Goal: Task Accomplishment & Management: Use online tool/utility

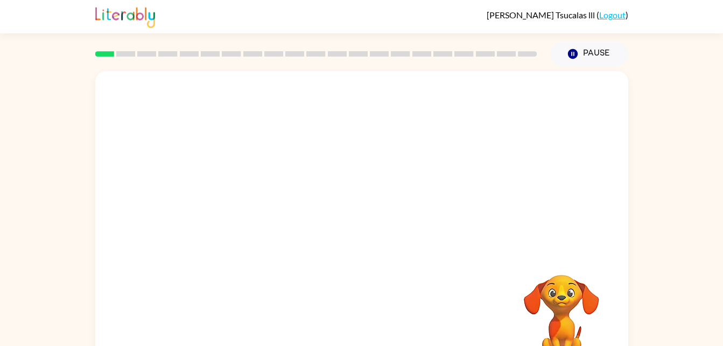
scroll to position [33, 0]
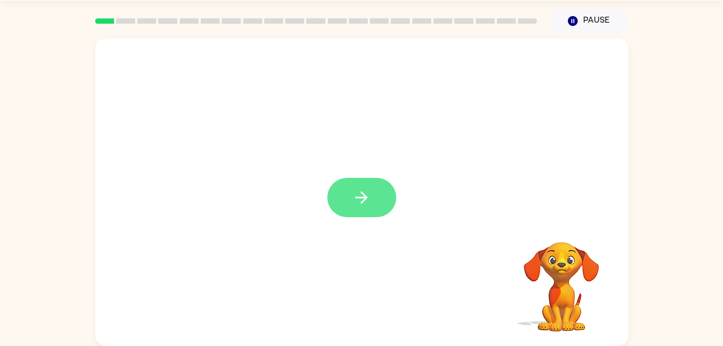
click at [358, 192] on icon "button" at bounding box center [361, 197] width 19 height 19
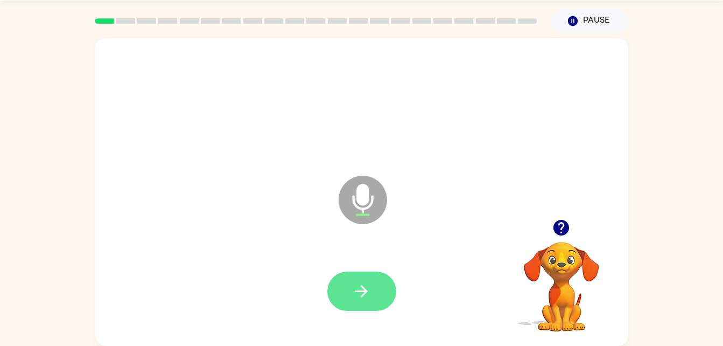
click at [364, 299] on icon "button" at bounding box center [361, 291] width 19 height 19
click at [379, 290] on button "button" at bounding box center [361, 290] width 69 height 39
click at [373, 293] on button "button" at bounding box center [361, 290] width 69 height 39
click at [379, 282] on button "button" at bounding box center [361, 290] width 69 height 39
click at [379, 275] on button "button" at bounding box center [361, 290] width 69 height 39
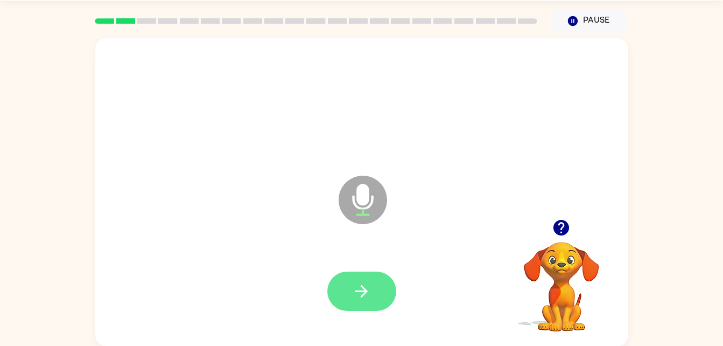
click at [366, 298] on icon "button" at bounding box center [361, 291] width 19 height 19
click at [364, 307] on button "button" at bounding box center [361, 290] width 69 height 39
click at [362, 284] on icon "button" at bounding box center [361, 291] width 19 height 19
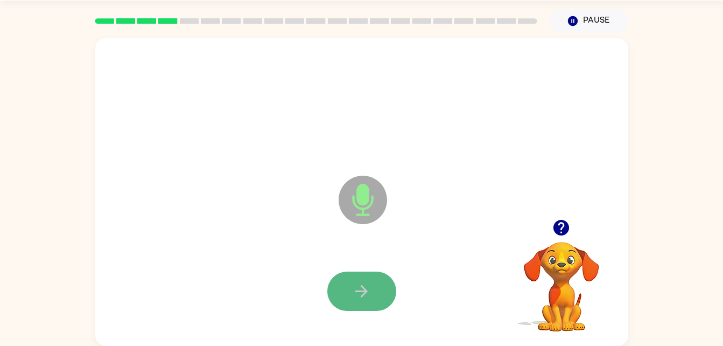
click at [337, 282] on button "button" at bounding box center [361, 290] width 69 height 39
click at [346, 280] on button "button" at bounding box center [361, 290] width 69 height 39
click at [382, 294] on button "button" at bounding box center [361, 290] width 69 height 39
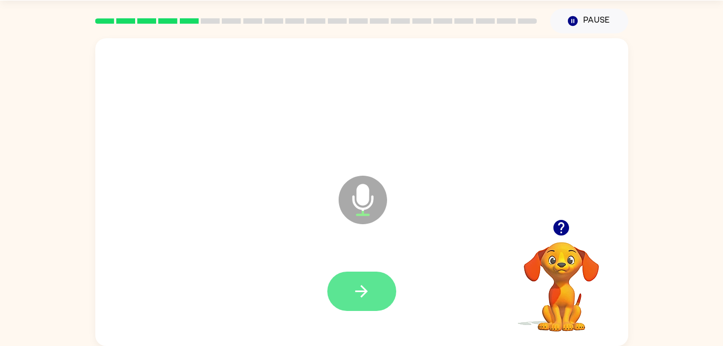
click at [367, 273] on button "button" at bounding box center [361, 290] width 69 height 39
click at [364, 286] on icon "button" at bounding box center [361, 291] width 19 height 19
click at [378, 281] on button "button" at bounding box center [361, 290] width 69 height 39
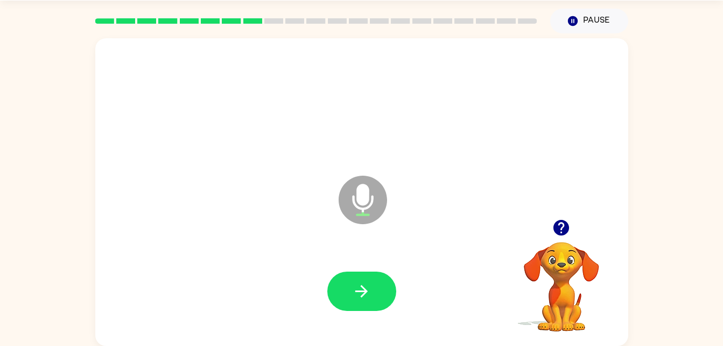
scroll to position [26, 0]
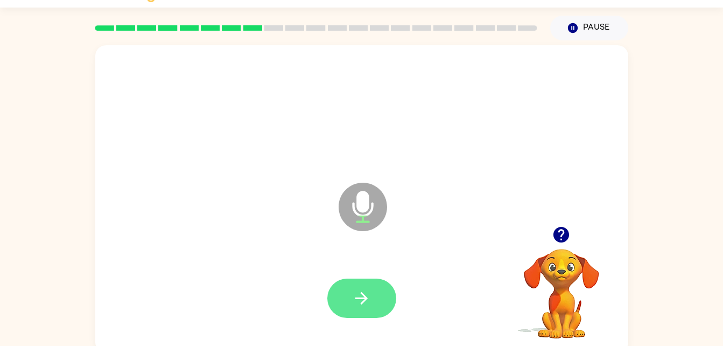
click at [352, 281] on button "button" at bounding box center [361, 297] width 69 height 39
click at [367, 304] on icon "button" at bounding box center [361, 298] width 19 height 19
click at [378, 303] on button "button" at bounding box center [361, 297] width 69 height 39
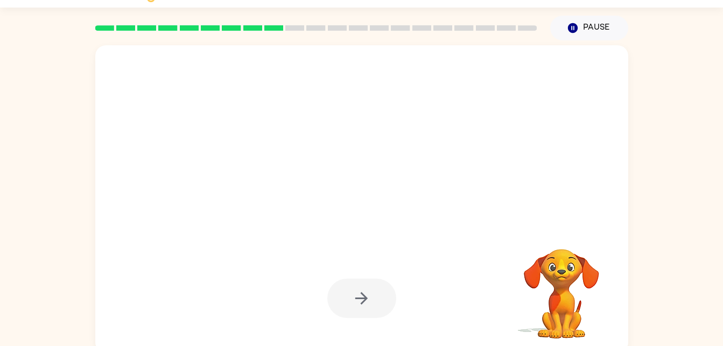
scroll to position [33, 0]
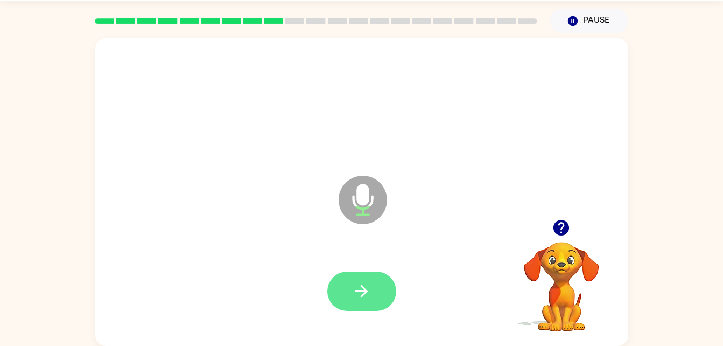
click at [364, 284] on icon "button" at bounding box center [361, 291] width 19 height 19
click at [379, 279] on button "button" at bounding box center [361, 290] width 69 height 39
click at [356, 288] on icon "button" at bounding box center [361, 291] width 19 height 19
click at [364, 309] on button "button" at bounding box center [361, 290] width 69 height 39
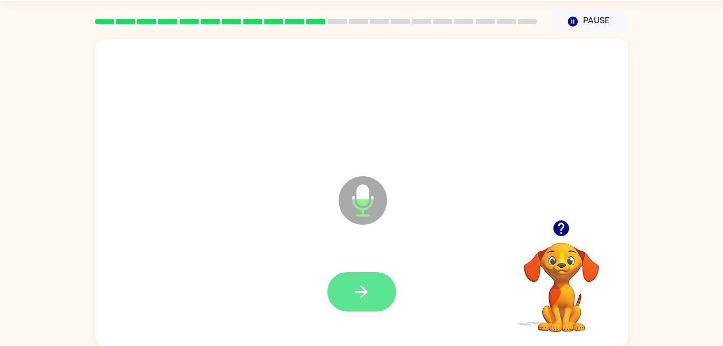
click at [367, 305] on button "button" at bounding box center [361, 291] width 69 height 39
click at [361, 300] on icon "button" at bounding box center [361, 291] width 19 height 19
click at [368, 294] on icon "button" at bounding box center [361, 291] width 19 height 19
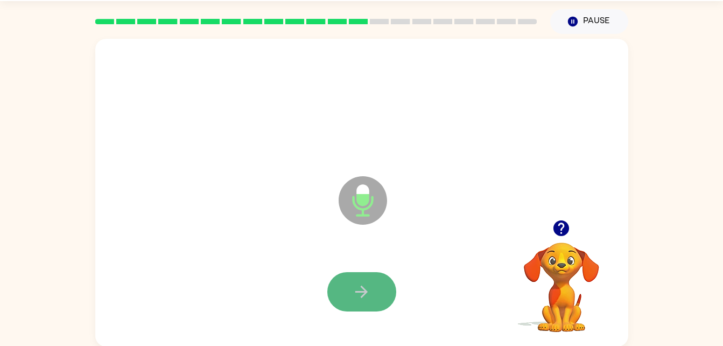
click at [361, 301] on button "button" at bounding box center [361, 291] width 69 height 39
click at [345, 283] on button "button" at bounding box center [361, 291] width 69 height 39
click at [362, 290] on icon "button" at bounding box center [361, 291] width 19 height 19
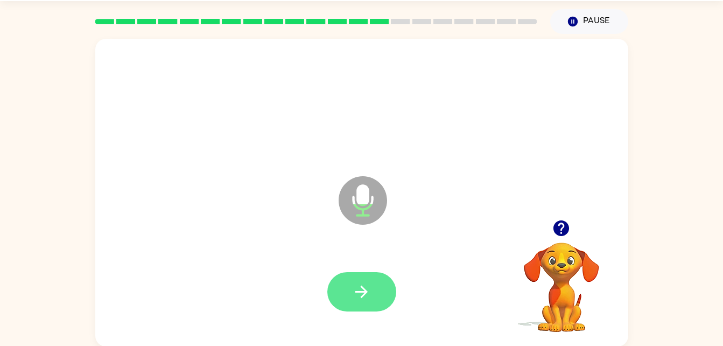
click at [356, 288] on icon "button" at bounding box center [361, 291] width 19 height 19
click at [354, 301] on button "button" at bounding box center [361, 291] width 69 height 39
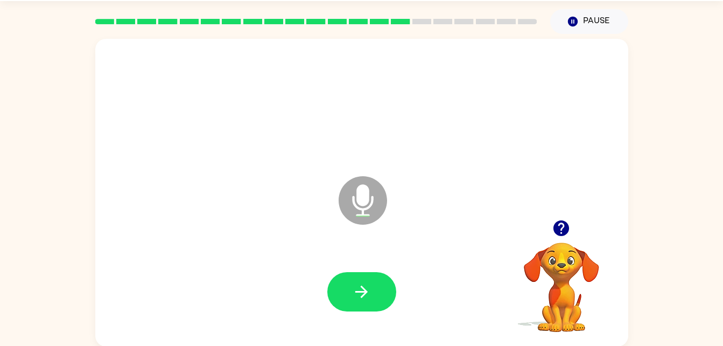
click at [363, 266] on div at bounding box center [362, 292] width 512 height 88
click at [371, 308] on button "button" at bounding box center [361, 291] width 69 height 39
click at [365, 317] on div at bounding box center [362, 292] width 512 height 88
click at [364, 298] on icon "button" at bounding box center [361, 291] width 19 height 19
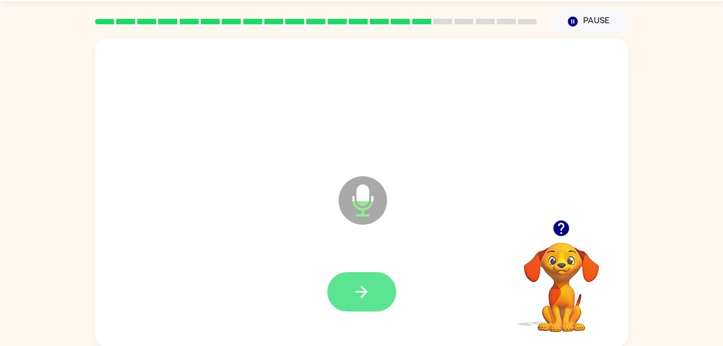
click at [361, 294] on icon "button" at bounding box center [361, 291] width 19 height 19
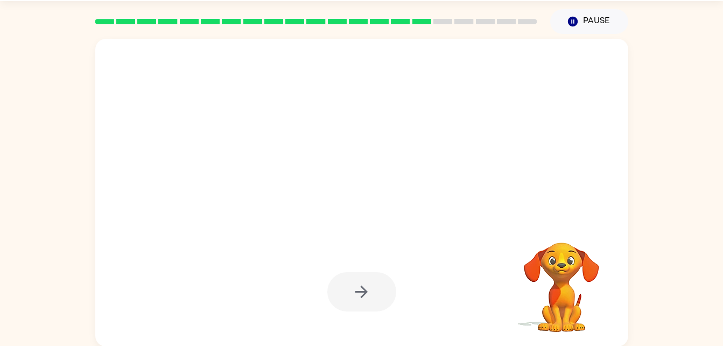
click at [360, 94] on div at bounding box center [362, 104] width 512 height 88
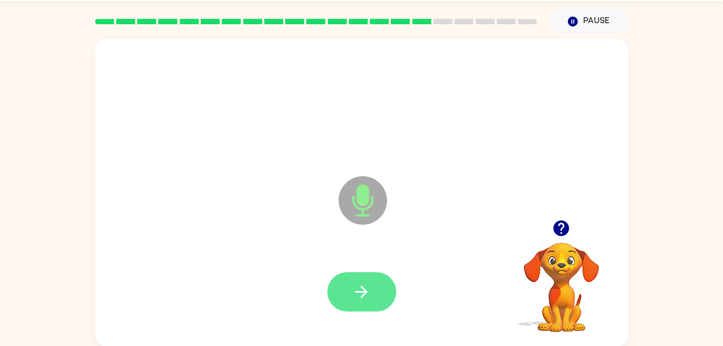
click at [378, 283] on button "button" at bounding box center [361, 291] width 69 height 39
click at [367, 302] on button "button" at bounding box center [361, 291] width 69 height 39
click at [369, 304] on button "button" at bounding box center [361, 291] width 69 height 39
click at [381, 296] on button "button" at bounding box center [361, 291] width 69 height 39
click at [339, 292] on button "button" at bounding box center [361, 291] width 69 height 39
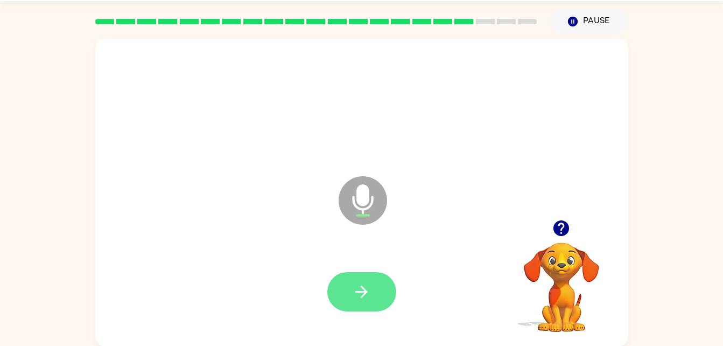
click at [359, 295] on icon "button" at bounding box center [361, 291] width 19 height 19
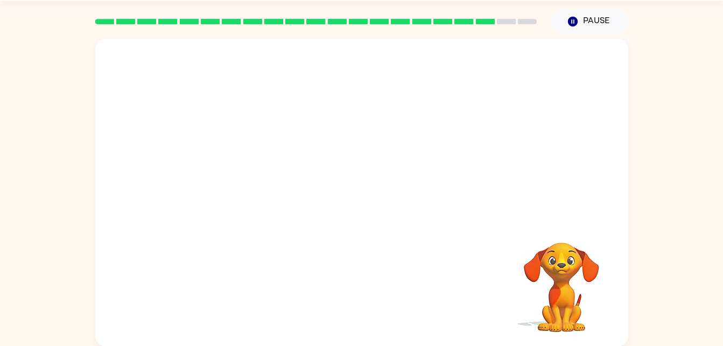
scroll to position [33, 0]
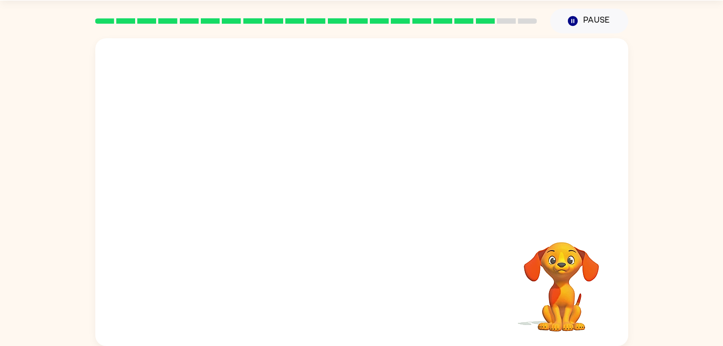
drag, startPoint x: 359, startPoint y: 295, endPoint x: 476, endPoint y: 373, distance: 140.6
click at [476, 345] on html "[PERSON_NAME] lll ( Logout ) Pause Pause Your browser must support playing .mp4…" at bounding box center [361, 156] width 723 height 379
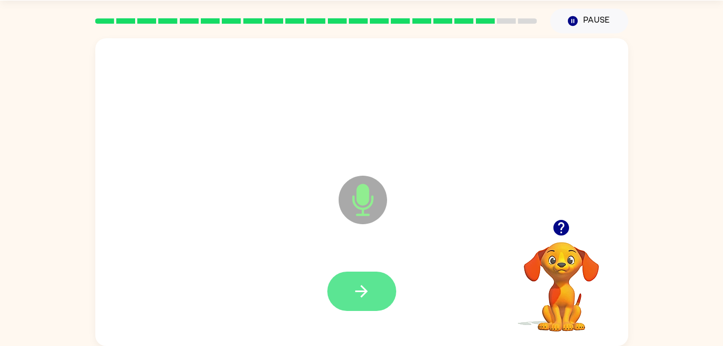
click at [366, 303] on button "button" at bounding box center [361, 290] width 69 height 39
click at [374, 305] on button "button" at bounding box center [361, 290] width 69 height 39
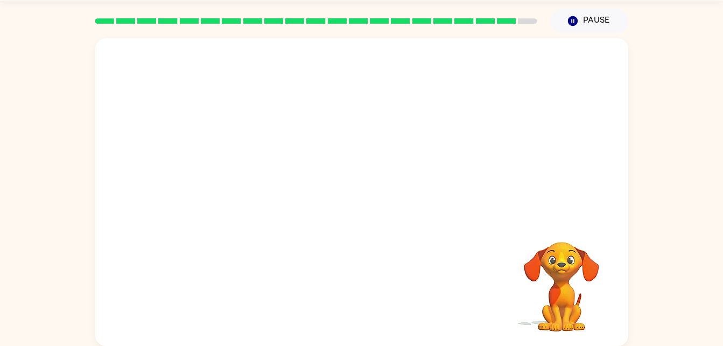
click at [326, 315] on div at bounding box center [362, 291] width 512 height 88
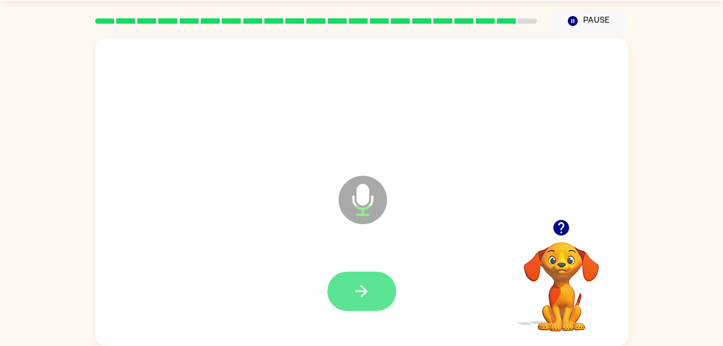
click at [353, 288] on icon "button" at bounding box center [361, 291] width 19 height 19
click at [326, 315] on div at bounding box center [362, 291] width 512 height 88
click at [319, 300] on div at bounding box center [362, 291] width 512 height 88
click at [369, 300] on icon "button" at bounding box center [361, 291] width 19 height 19
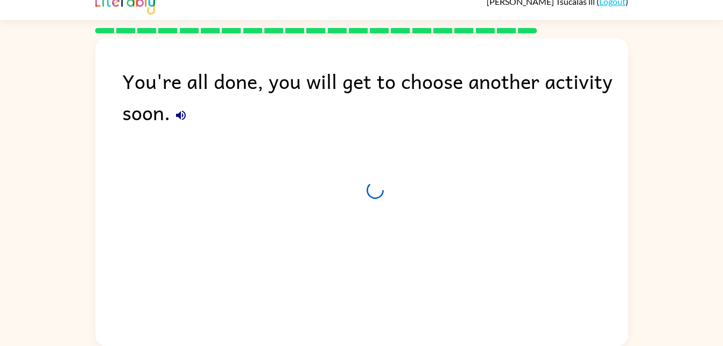
scroll to position [13, 0]
